Goal: Information Seeking & Learning: Learn about a topic

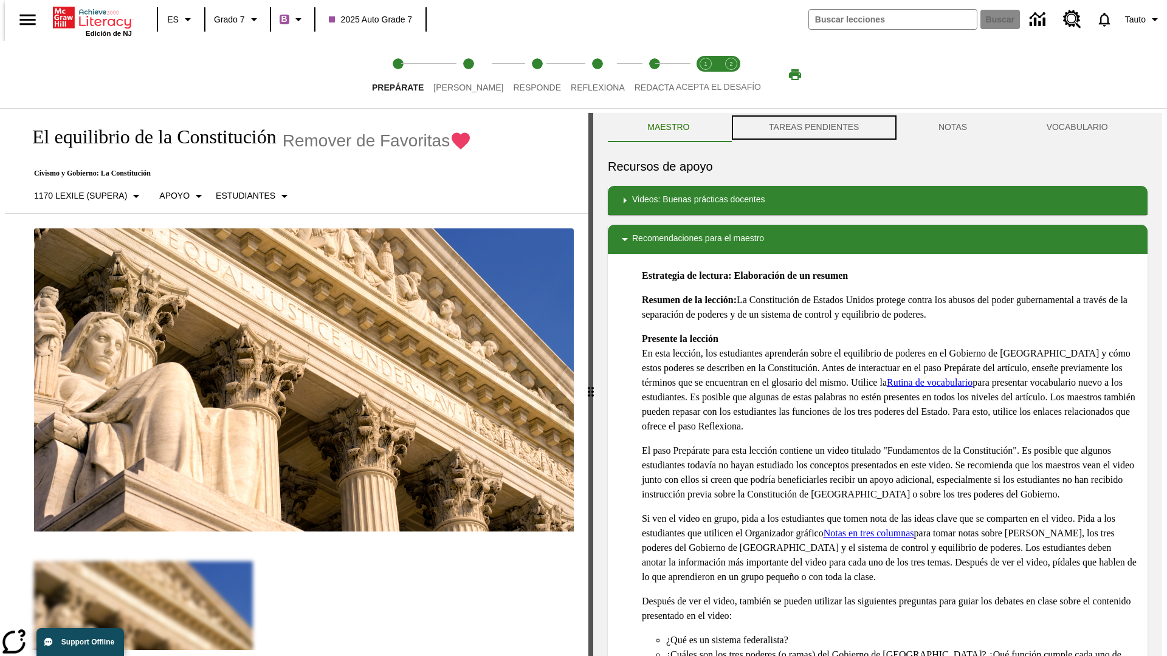
click at [813, 128] on button "TAREAS PENDIENTES" at bounding box center [814, 127] width 170 height 29
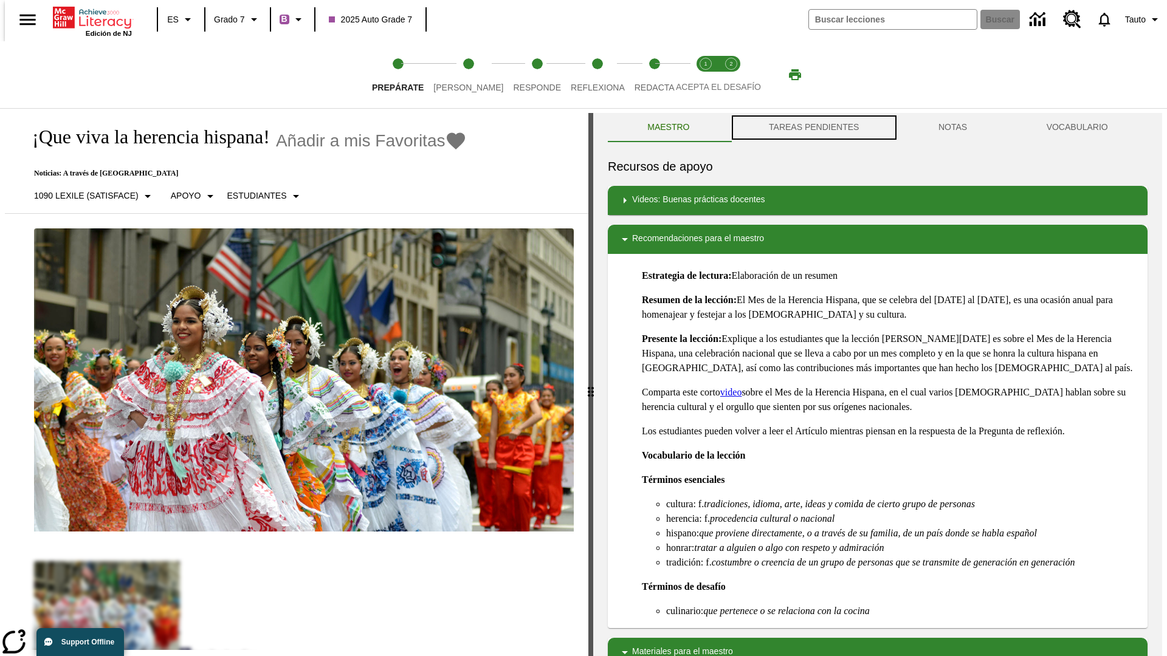
click at [813, 128] on button "TAREAS PENDIENTES" at bounding box center [814, 127] width 170 height 29
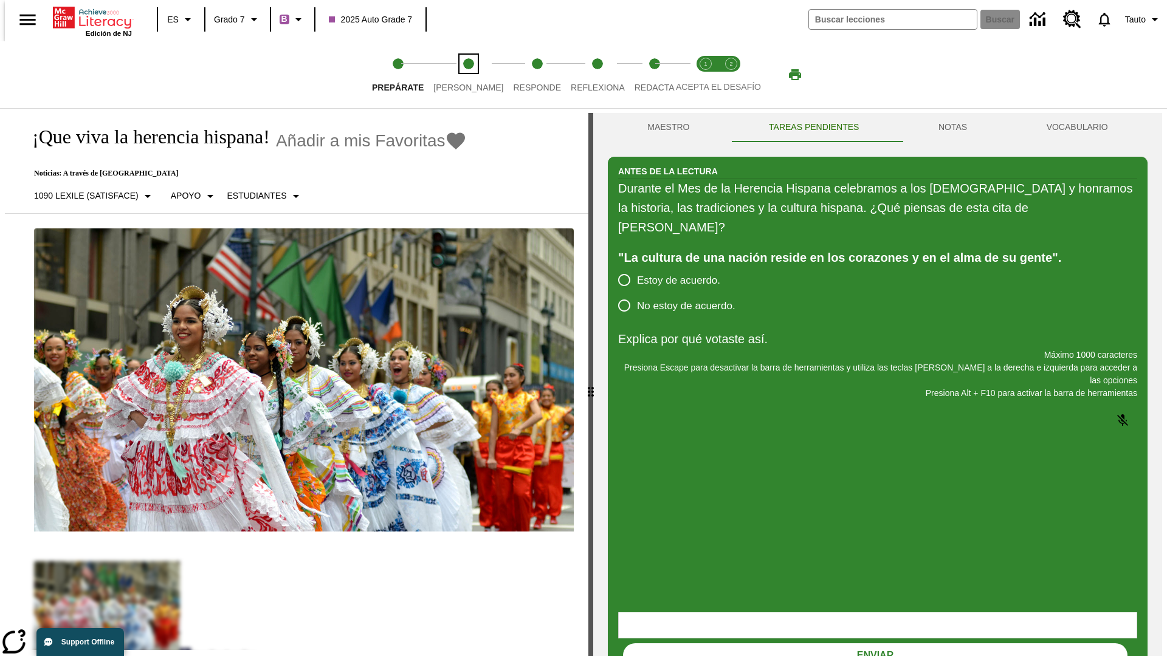
click at [458, 75] on span "[PERSON_NAME]" at bounding box center [468, 83] width 70 height 22
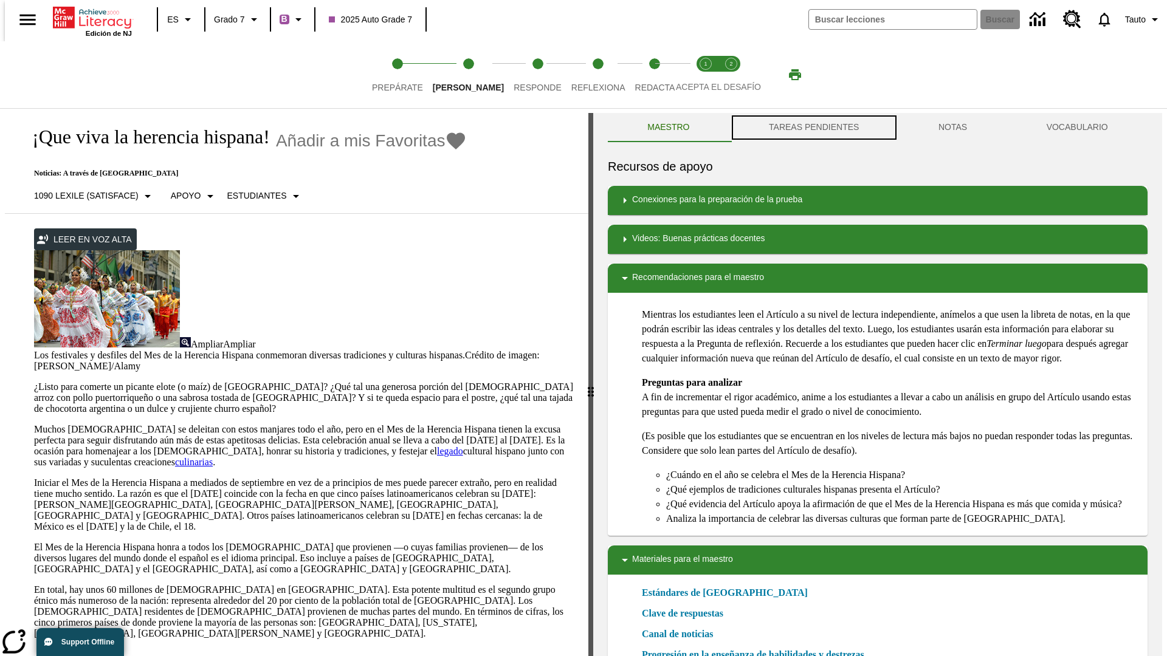
scroll to position [1, 0]
click at [813, 128] on button "TAREAS PENDIENTES" at bounding box center [814, 126] width 170 height 29
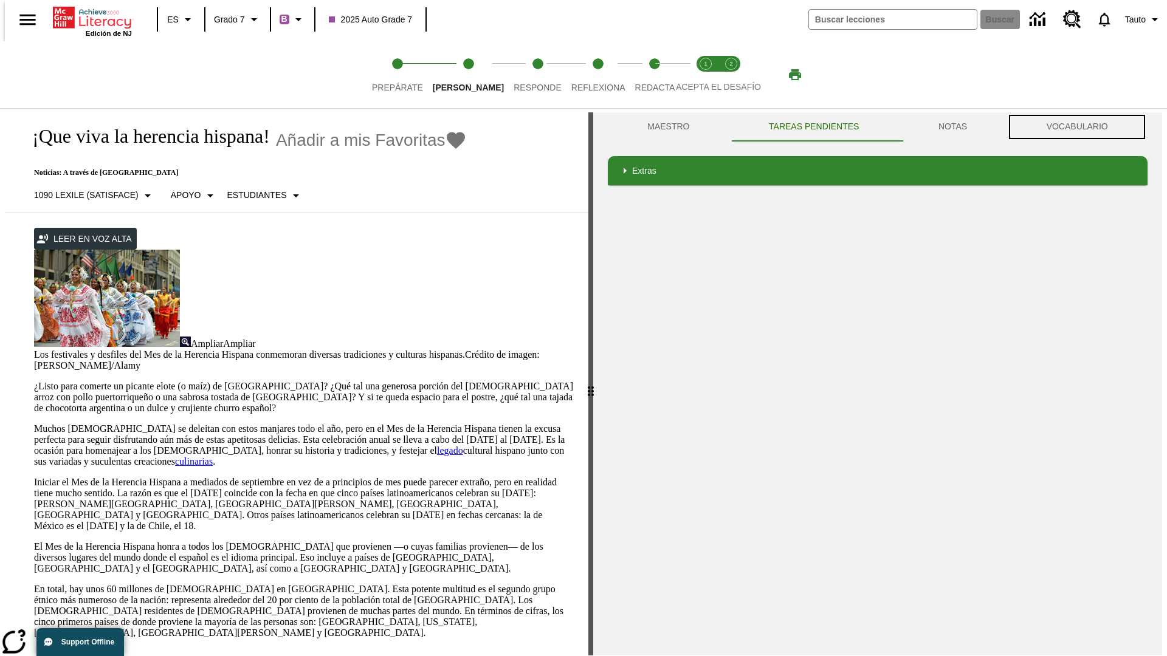
click at [1081, 127] on button "VOCABULARIO" at bounding box center [1077, 126] width 141 height 29
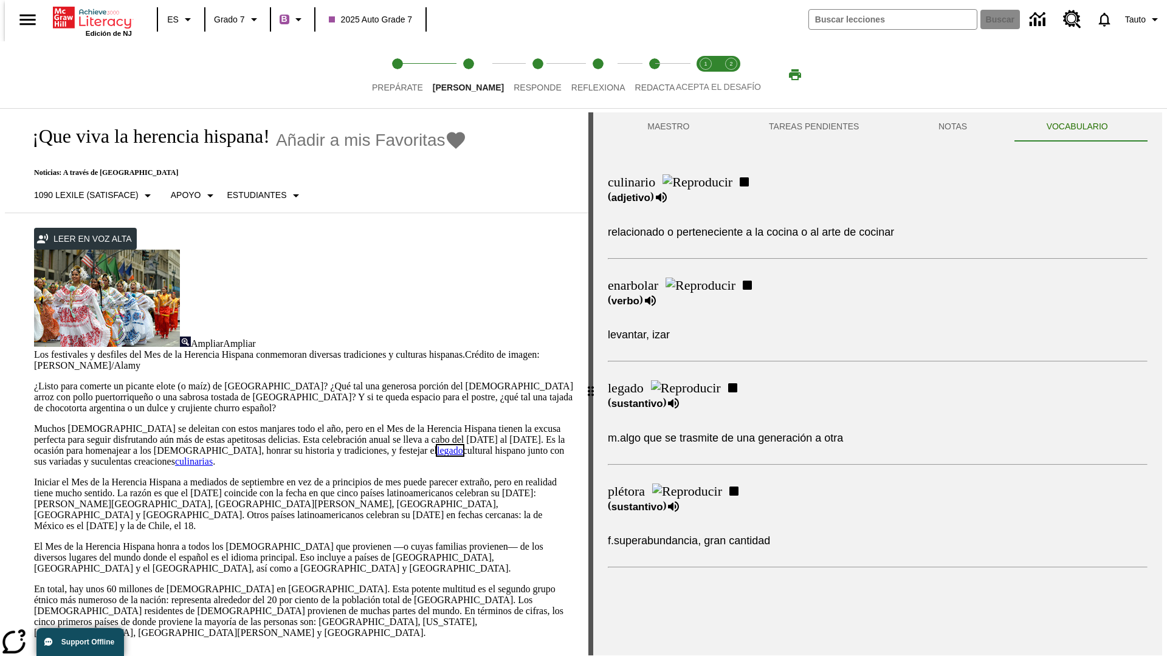
click at [437, 446] on link "legado" at bounding box center [450, 451] width 26 height 10
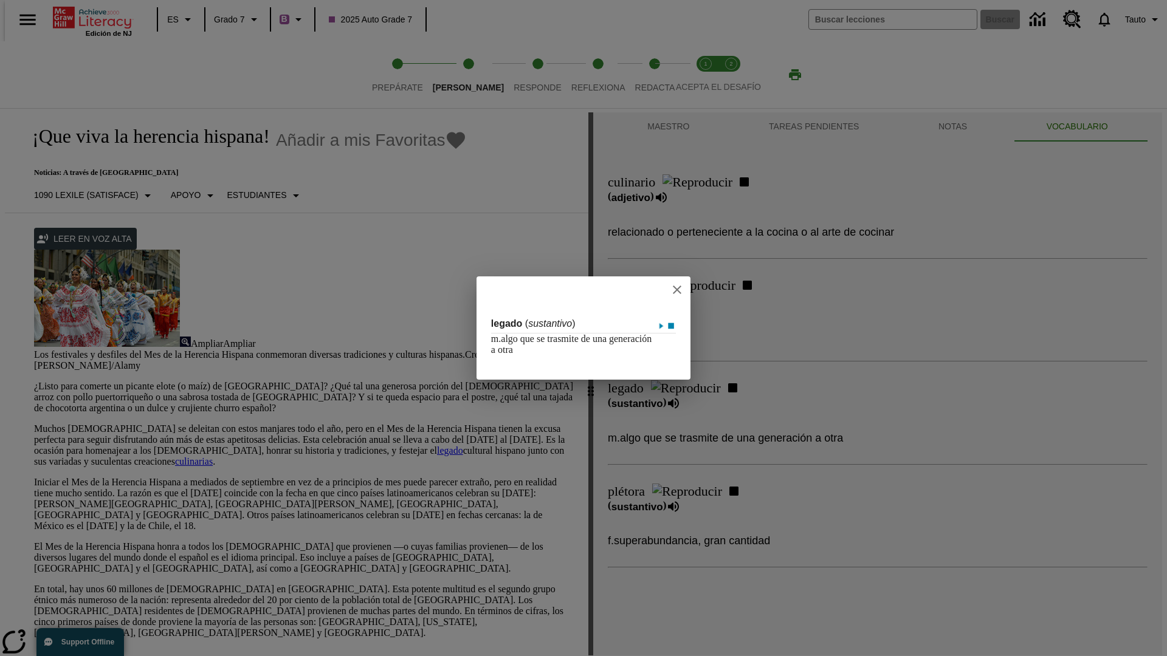
click at [681, 289] on icon "close" at bounding box center [677, 290] width 9 height 9
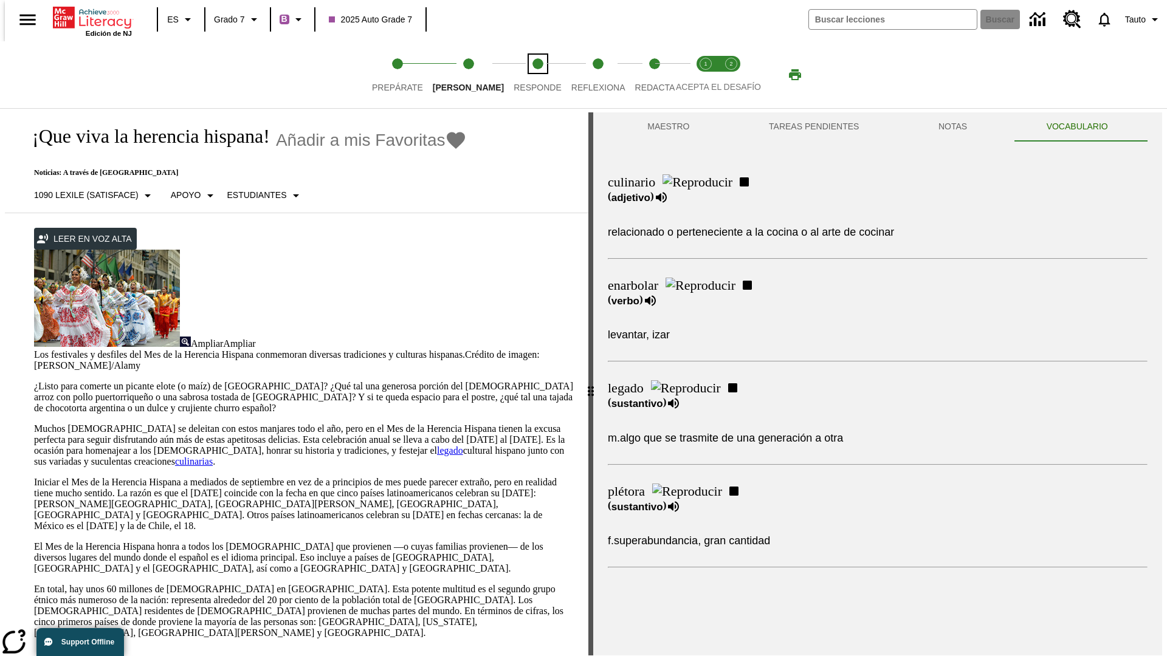
click at [519, 75] on span "Responde" at bounding box center [538, 83] width 48 height 22
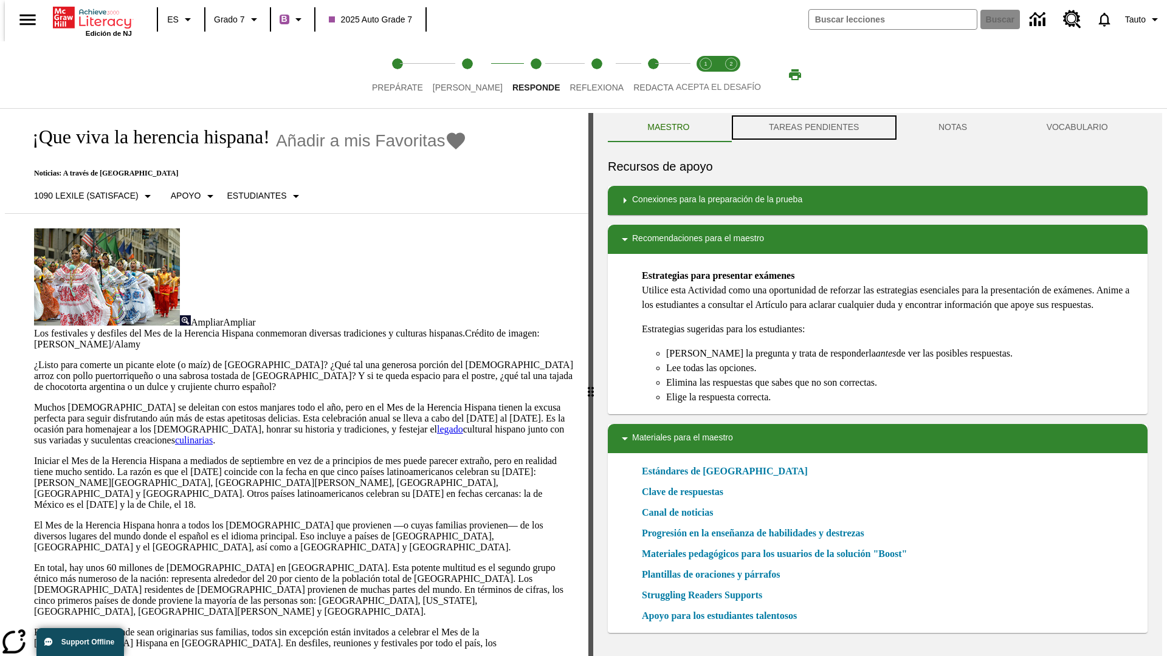
scroll to position [1, 0]
click at [813, 128] on button "TAREAS PENDIENTES" at bounding box center [814, 126] width 170 height 29
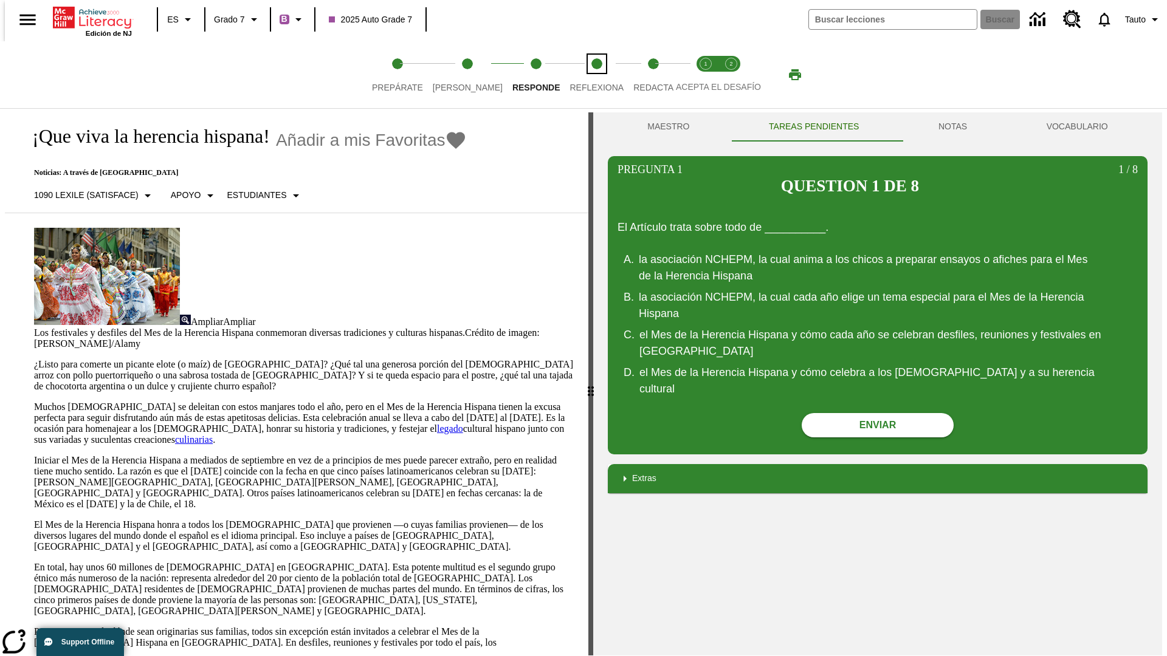
click at [580, 75] on span "Reflexiona" at bounding box center [597, 83] width 54 height 22
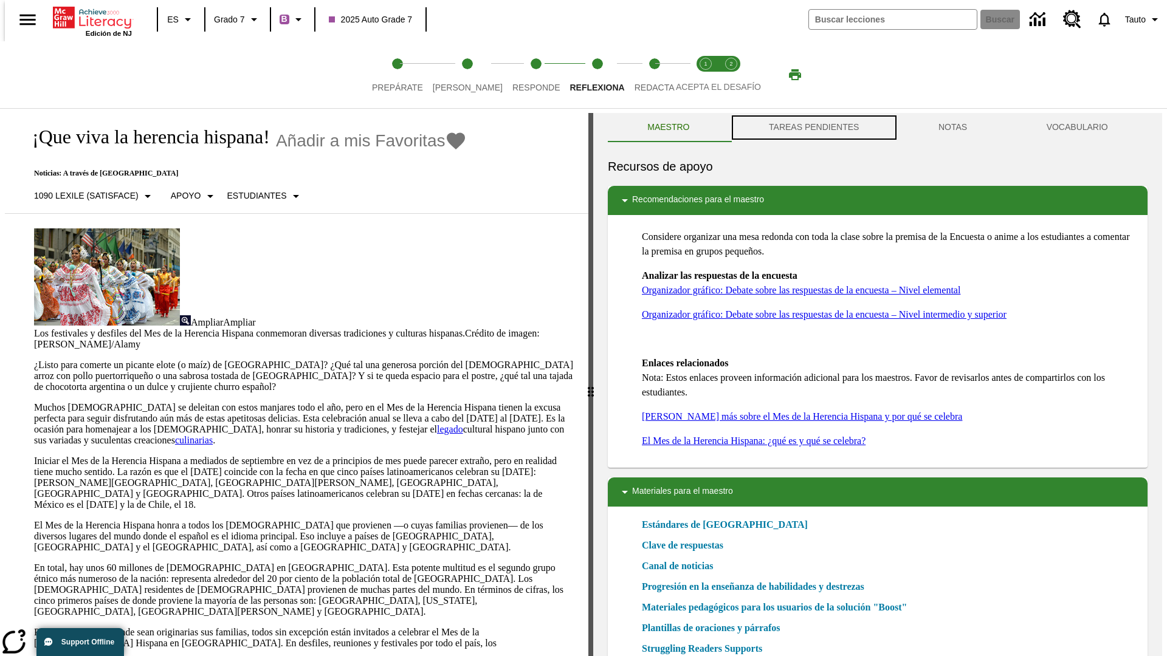
scroll to position [1, 0]
click at [813, 128] on button "TAREAS PENDIENTES" at bounding box center [814, 126] width 170 height 29
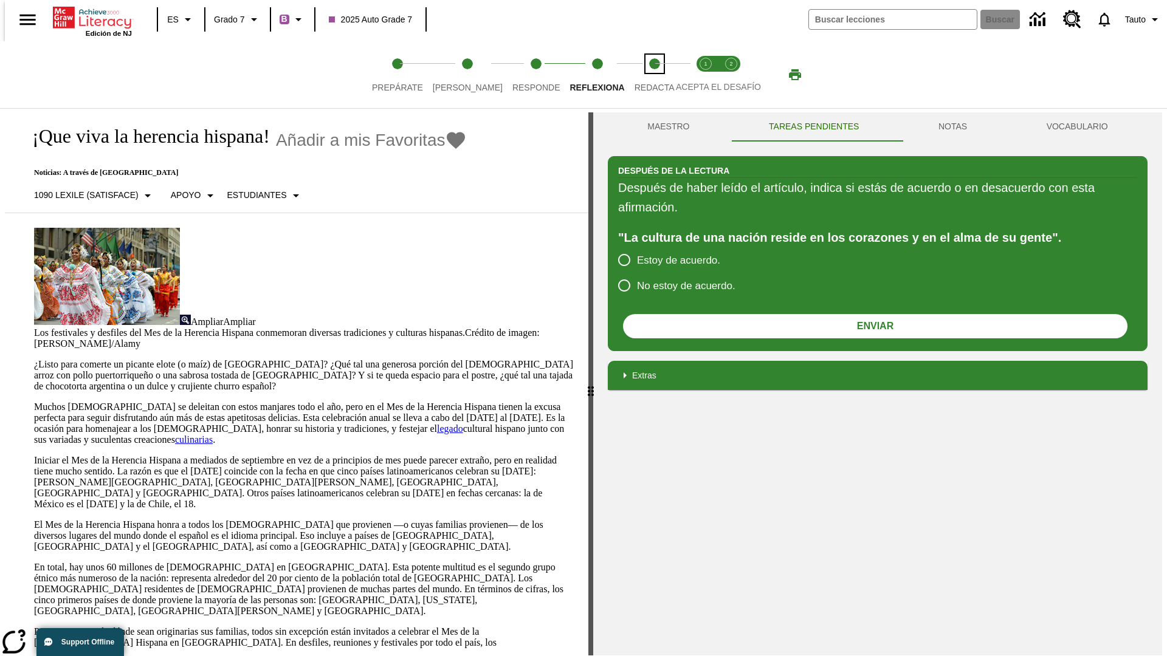
click at [641, 75] on span "Redacta" at bounding box center [655, 83] width 40 height 22
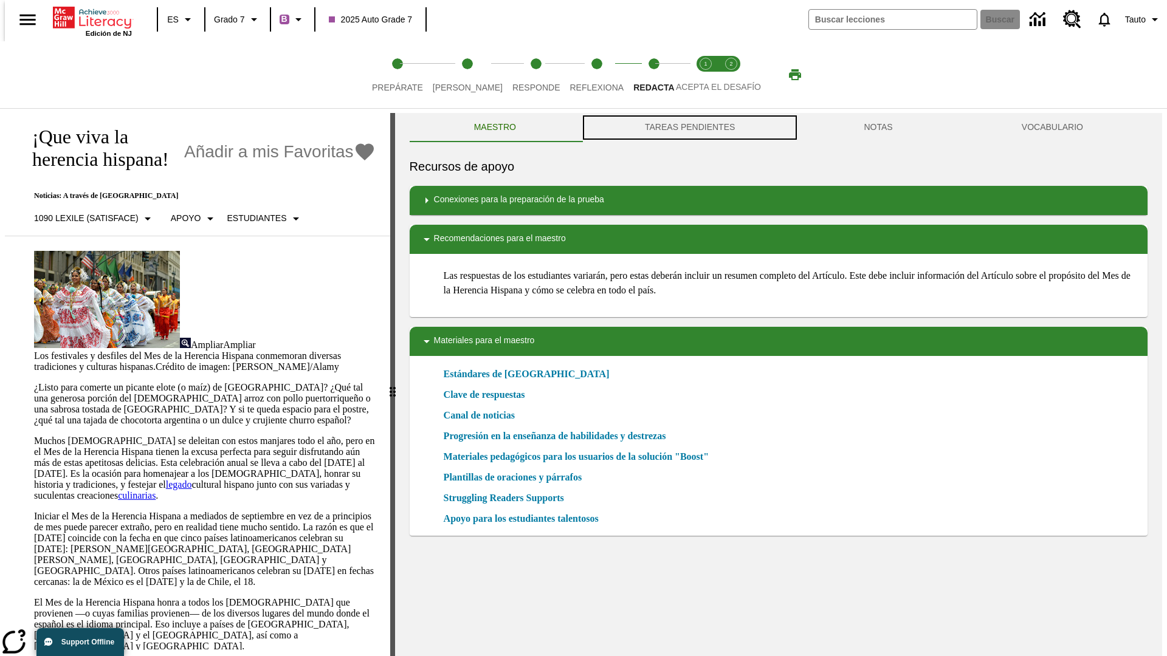
scroll to position [1, 0]
click at [689, 128] on button "TAREAS PENDIENTES" at bounding box center [689, 126] width 219 height 29
